Goal: Task Accomplishment & Management: Manage account settings

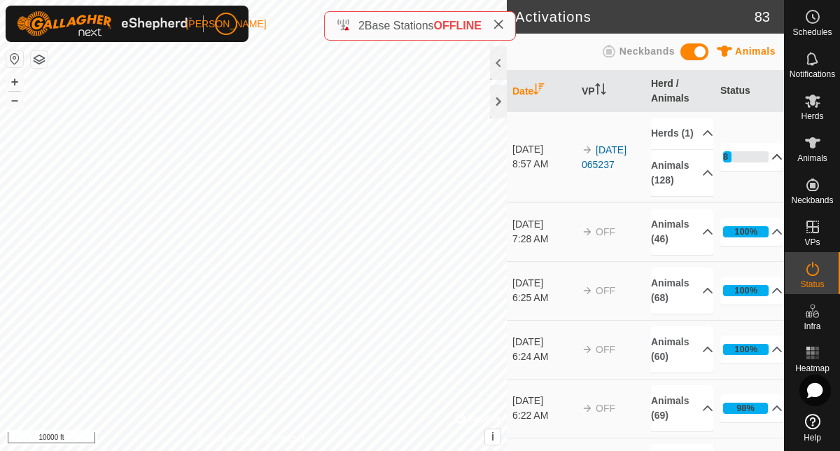
click at [773, 160] on icon at bounding box center [778, 157] width 10 height 6
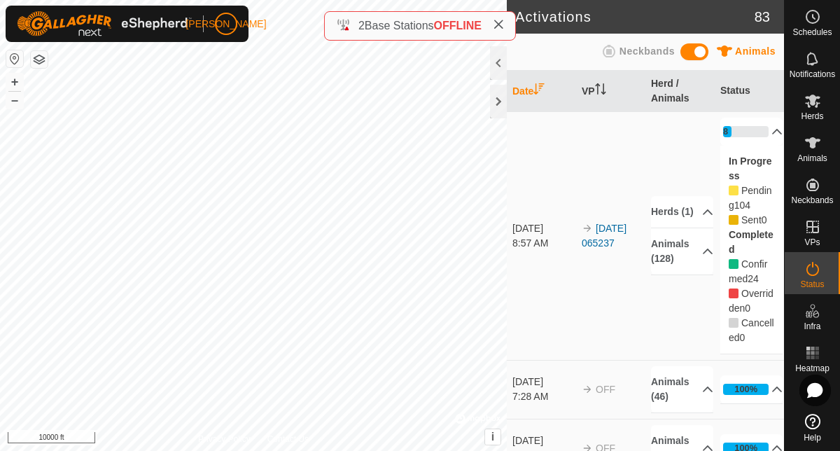
click at [741, 137] on div "18%" at bounding box center [746, 131] width 46 height 11
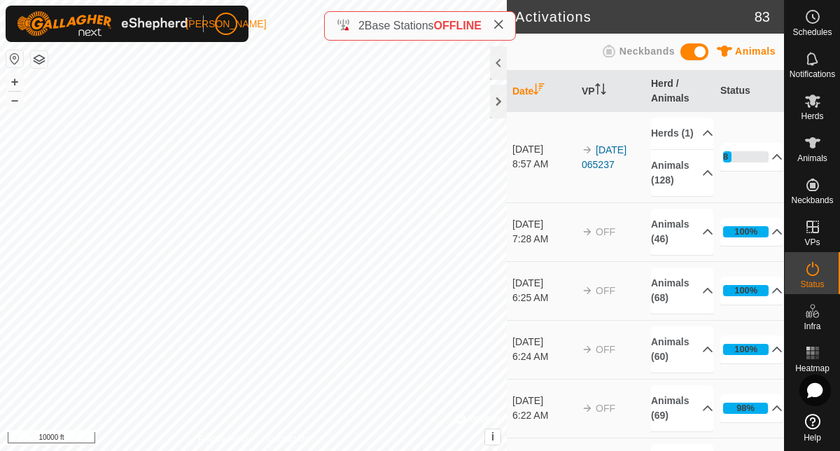
click at [817, 110] on es-mob-svg-icon at bounding box center [812, 101] width 25 height 22
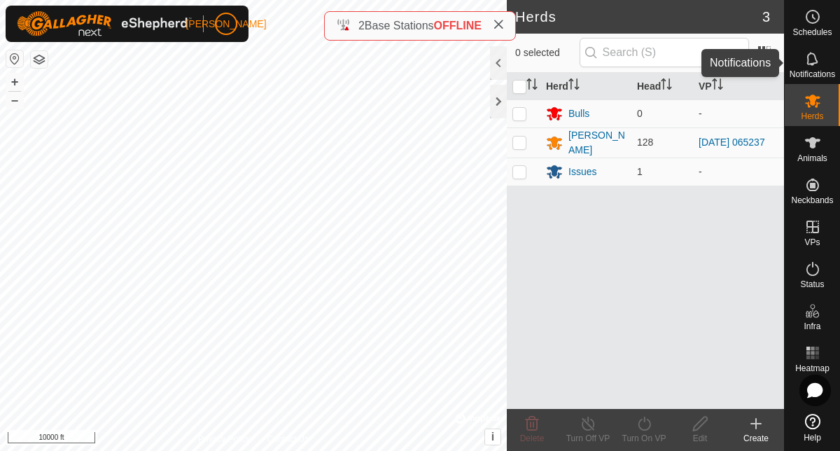
click at [815, 70] on span "Notifications" at bounding box center [813, 74] width 46 height 8
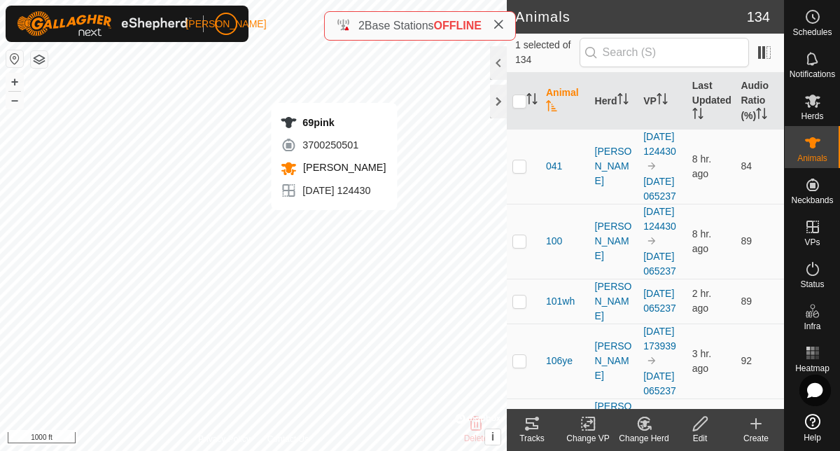
checkbox input "false"
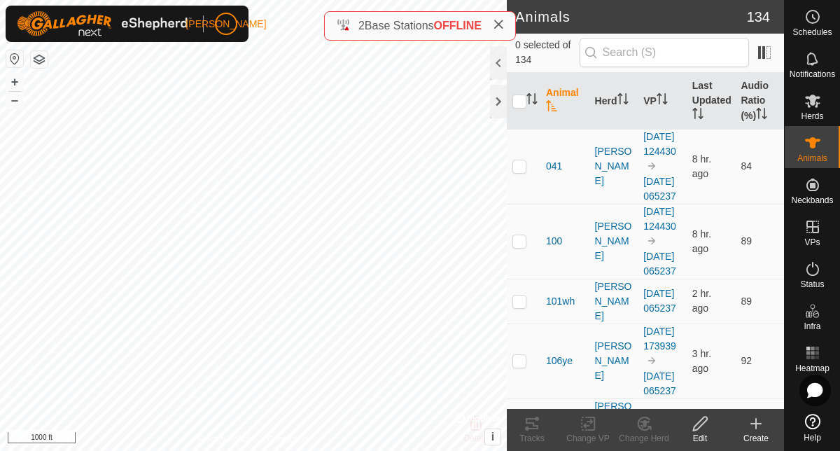
checkbox input "true"
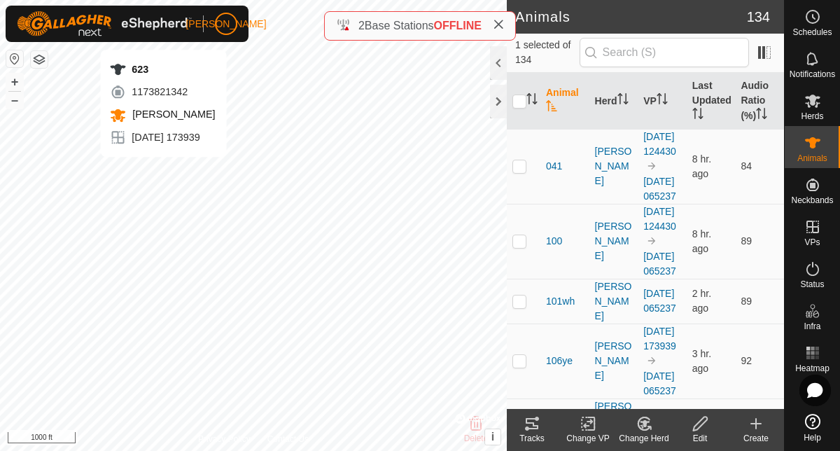
checkbox input "true"
checkbox input "false"
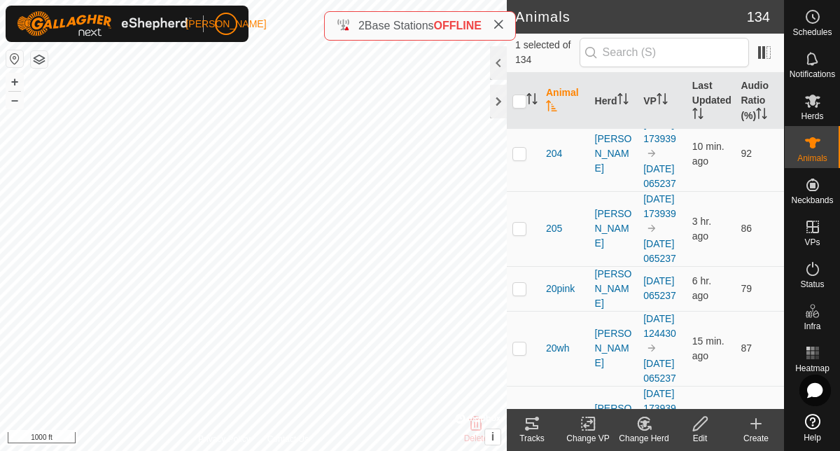
scroll to position [1737, 0]
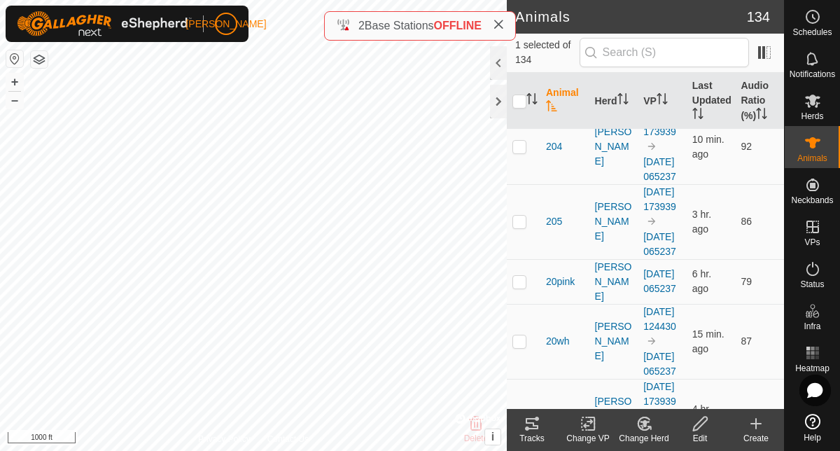
checkbox input "false"
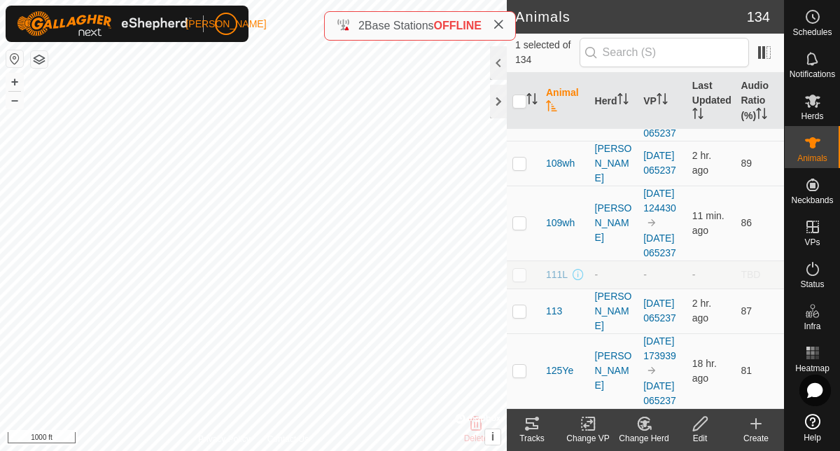
scroll to position [260, 0]
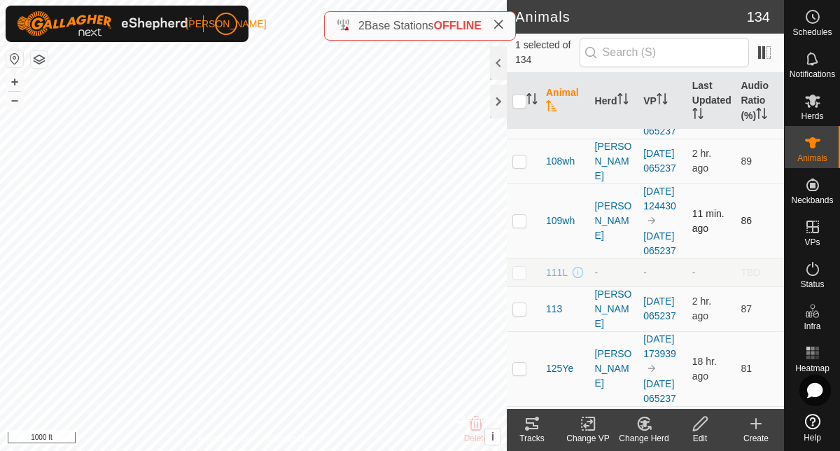
click at [522, 226] on p-checkbox at bounding box center [519, 220] width 14 height 11
click at [519, 226] on p-checkbox at bounding box center [519, 220] width 14 height 11
checkbox input "false"
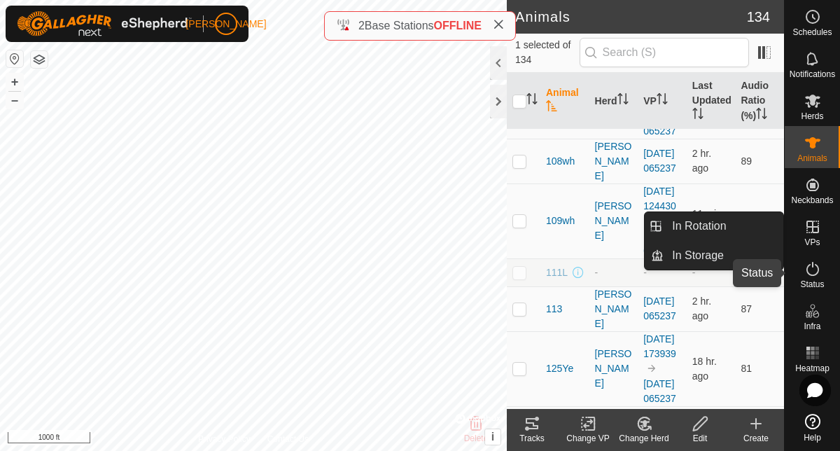
click at [815, 266] on icon at bounding box center [812, 268] width 17 height 17
